Goal: Check status: Check status

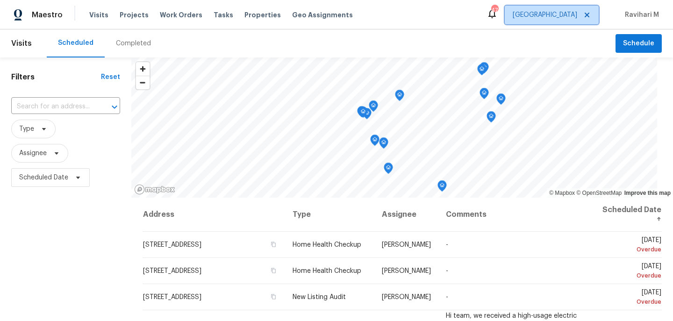
click at [569, 14] on span "[GEOGRAPHIC_DATA]" at bounding box center [545, 14] width 65 height 9
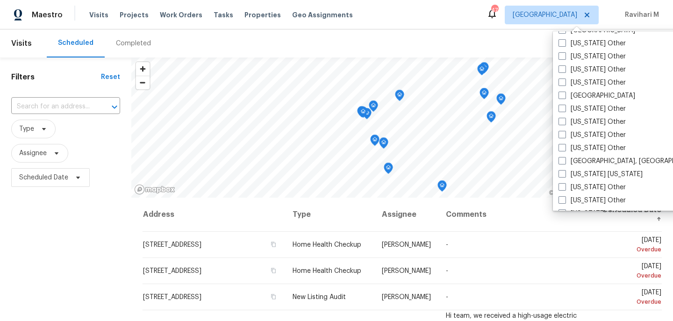
scroll to position [815, 0]
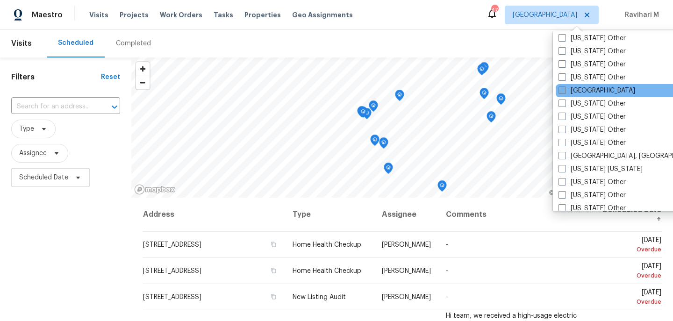
click at [564, 88] on span at bounding box center [562, 90] width 7 height 7
click at [564, 88] on input "[GEOGRAPHIC_DATA]" at bounding box center [562, 89] width 6 height 6
checkbox input "true"
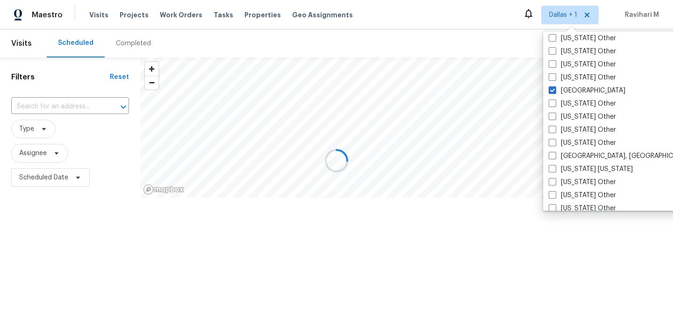
click at [347, 27] on div at bounding box center [336, 160] width 673 height 321
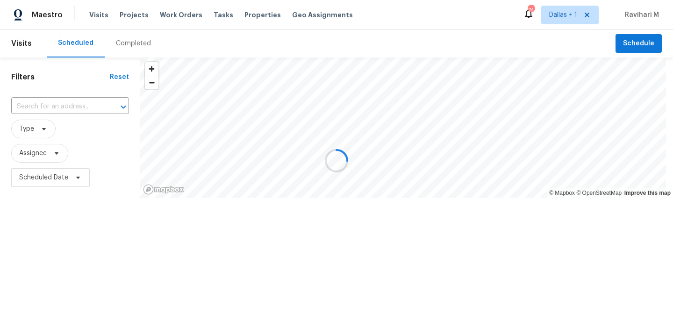
click at [146, 41] on div at bounding box center [336, 160] width 673 height 321
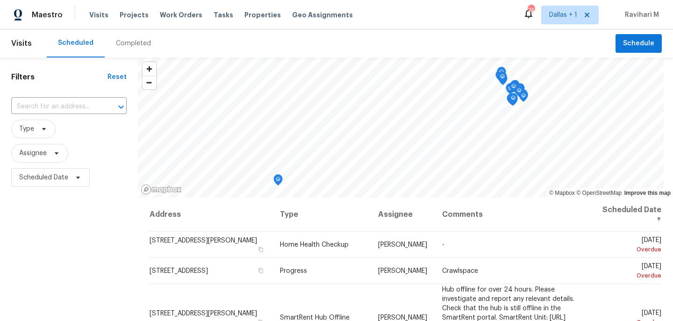
click at [146, 41] on div "Completed" at bounding box center [133, 43] width 35 height 9
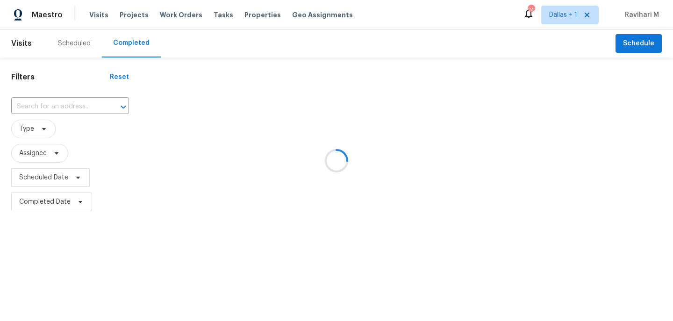
click at [146, 41] on div at bounding box center [336, 160] width 673 height 321
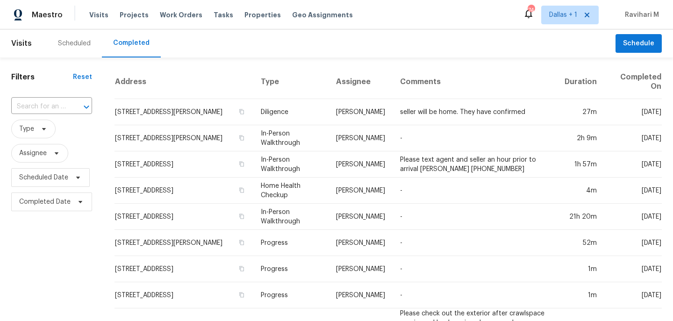
click at [51, 107] on input "text" at bounding box center [38, 107] width 55 height 14
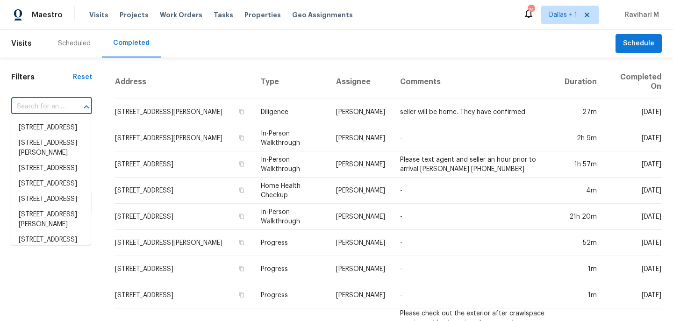
paste input "[STREET_ADDRESS][PERSON_NAME]"
type input "[STREET_ADDRESS][PERSON_NAME]"
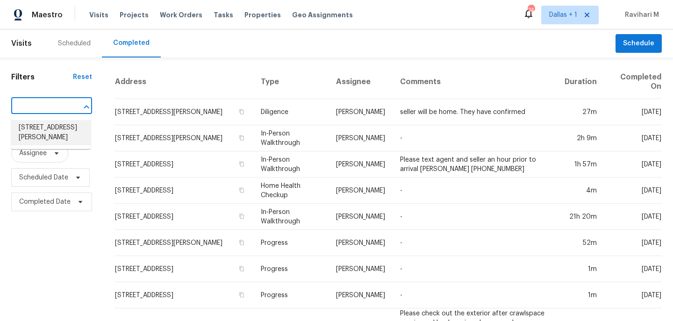
click at [48, 130] on li "[STREET_ADDRESS][PERSON_NAME]" at bounding box center [50, 132] width 79 height 25
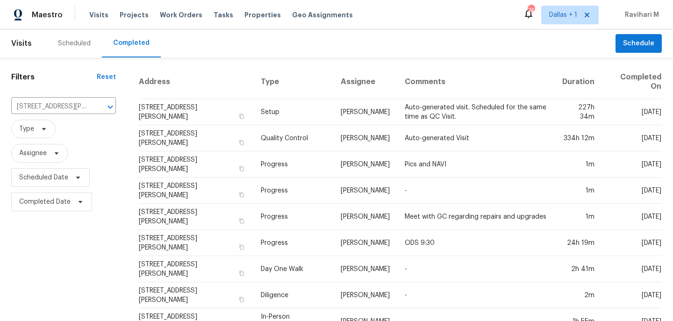
click at [355, 54] on div "Scheduled Completed" at bounding box center [331, 43] width 569 height 28
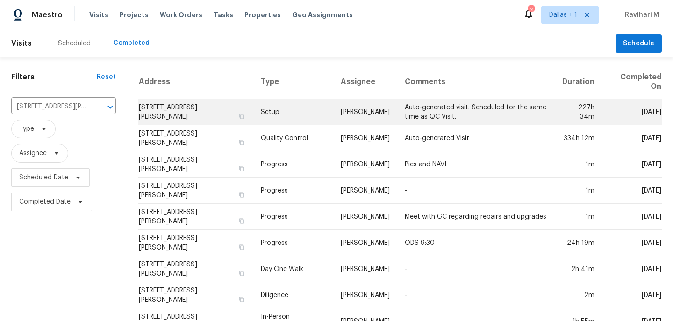
click at [311, 108] on td "Setup" at bounding box center [293, 112] width 80 height 26
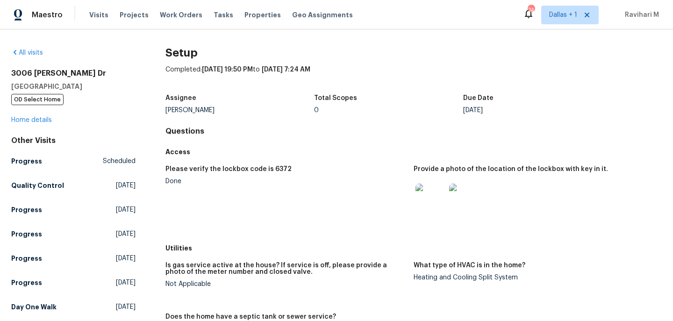
scroll to position [462, 0]
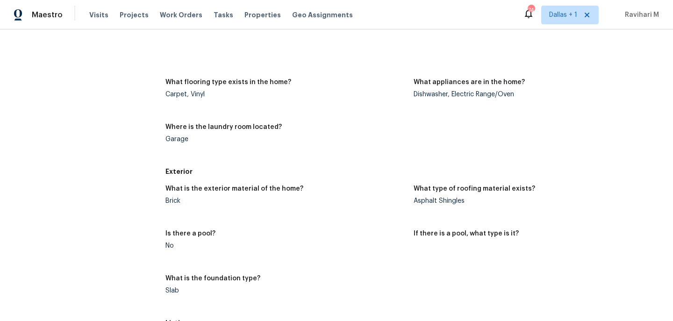
click at [206, 244] on div "No" at bounding box center [286, 246] width 241 height 7
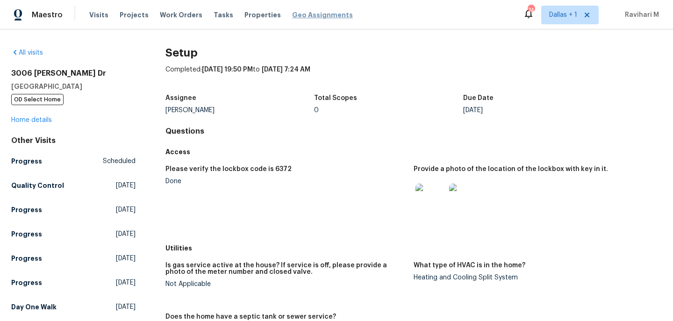
scroll to position [385, 0]
